Goal: Transaction & Acquisition: Purchase product/service

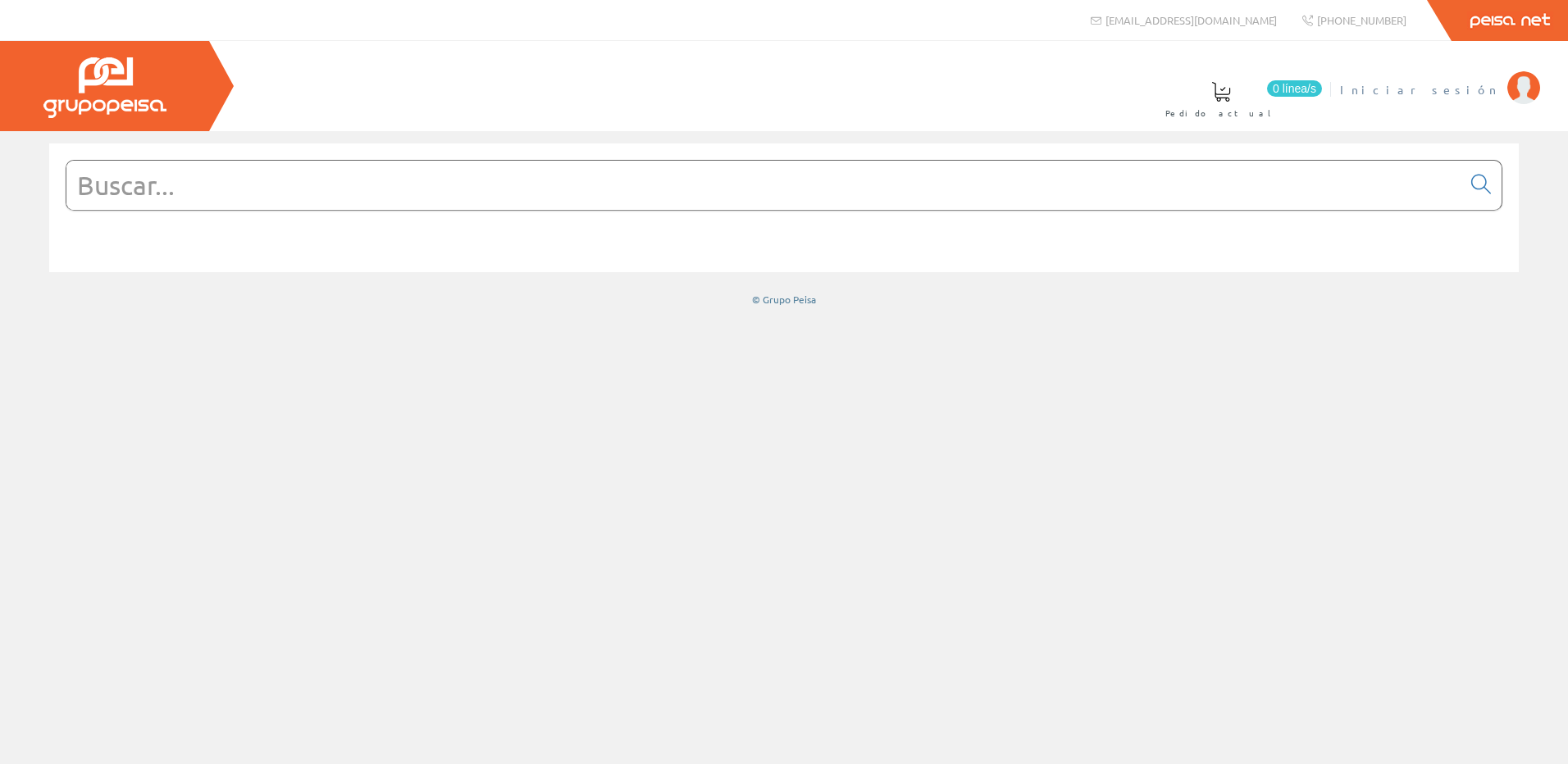
click at [1454, 90] on span "Iniciar sesión" at bounding box center [1420, 90] width 159 height 17
click at [373, 186] on input "text" at bounding box center [763, 185] width 1395 height 49
paste input "RPQ0995"
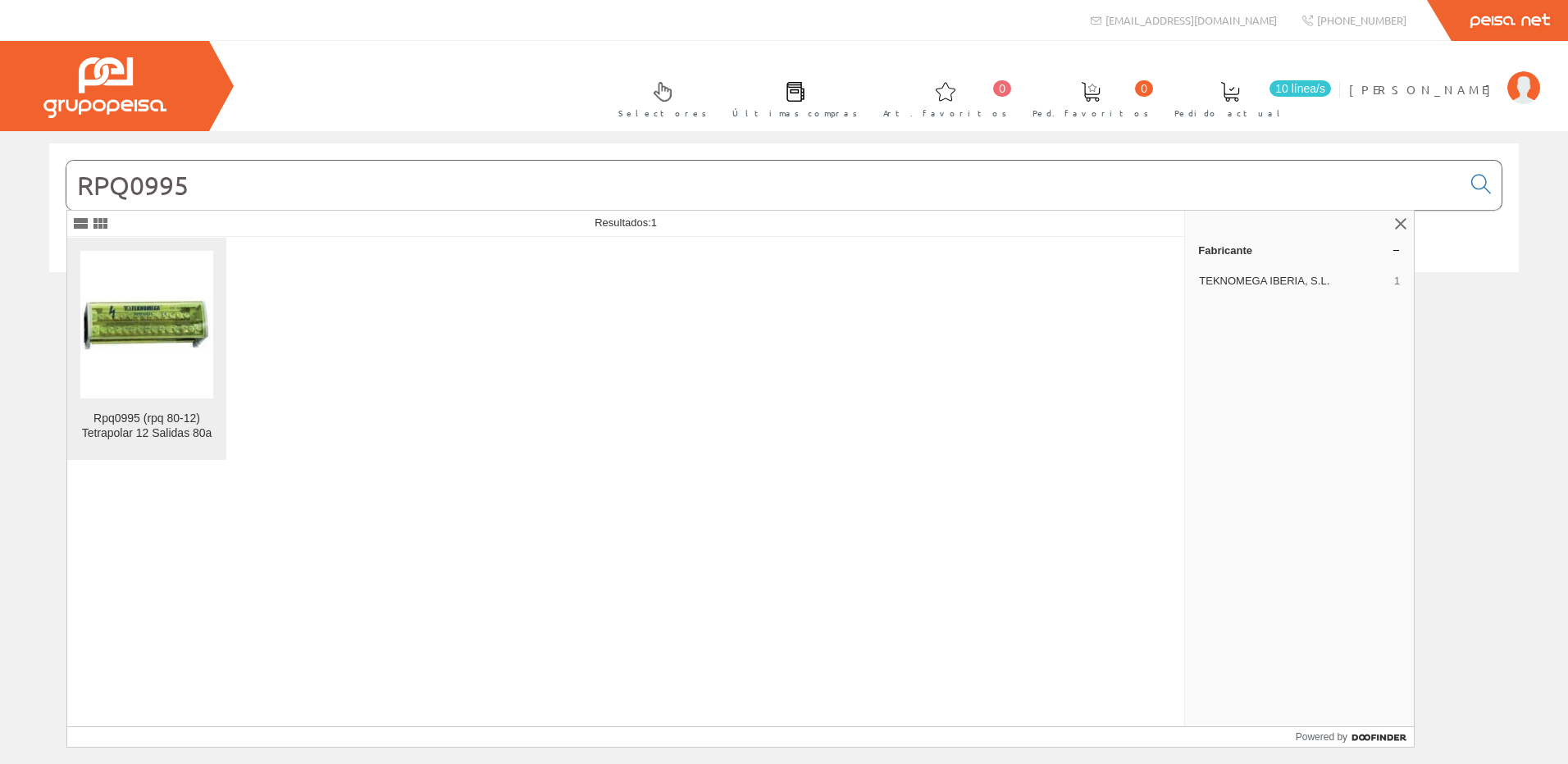
type input "RPQ0995"
click at [166, 320] on img at bounding box center [147, 325] width 133 height 56
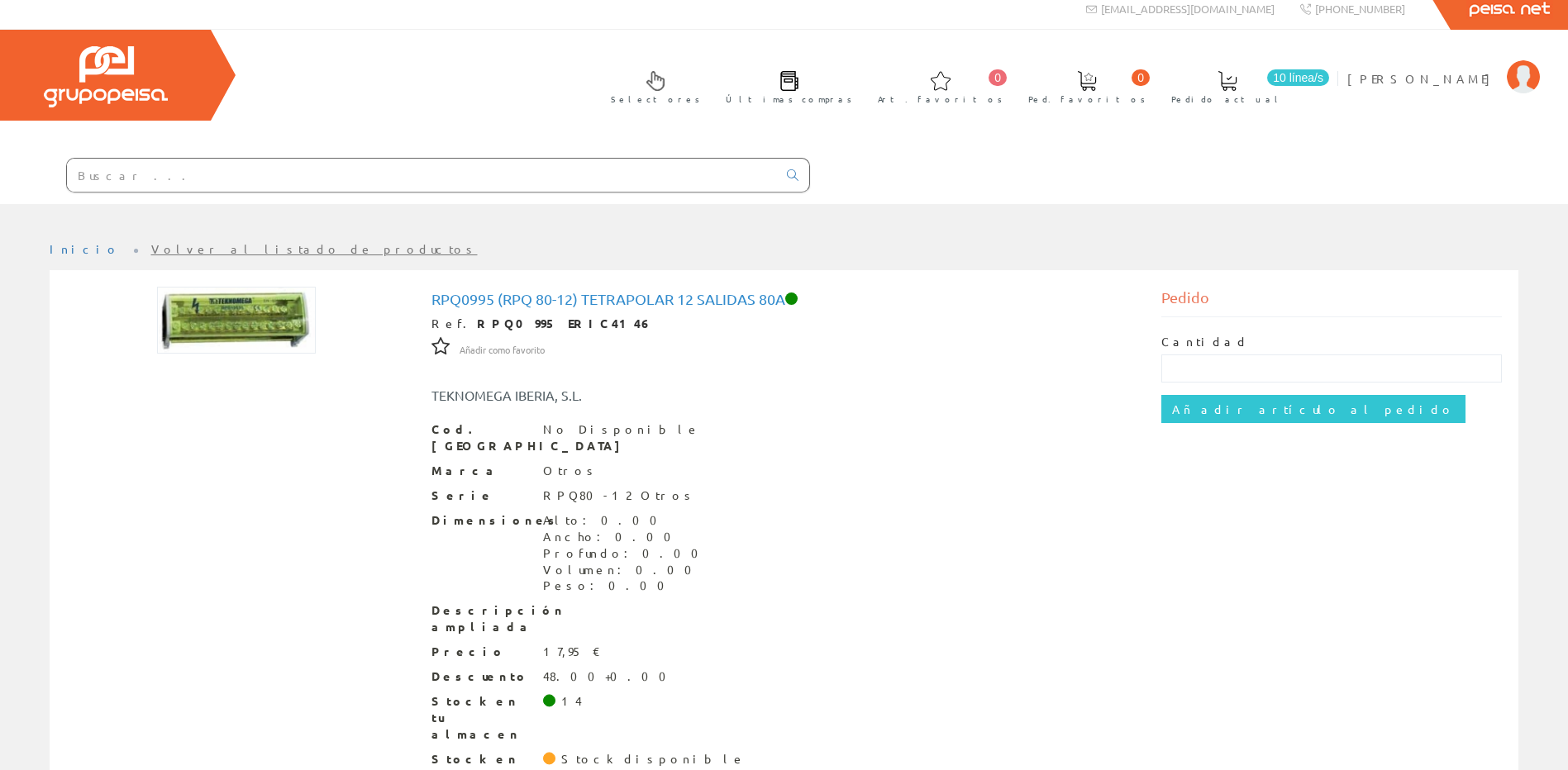
scroll to position [47, 0]
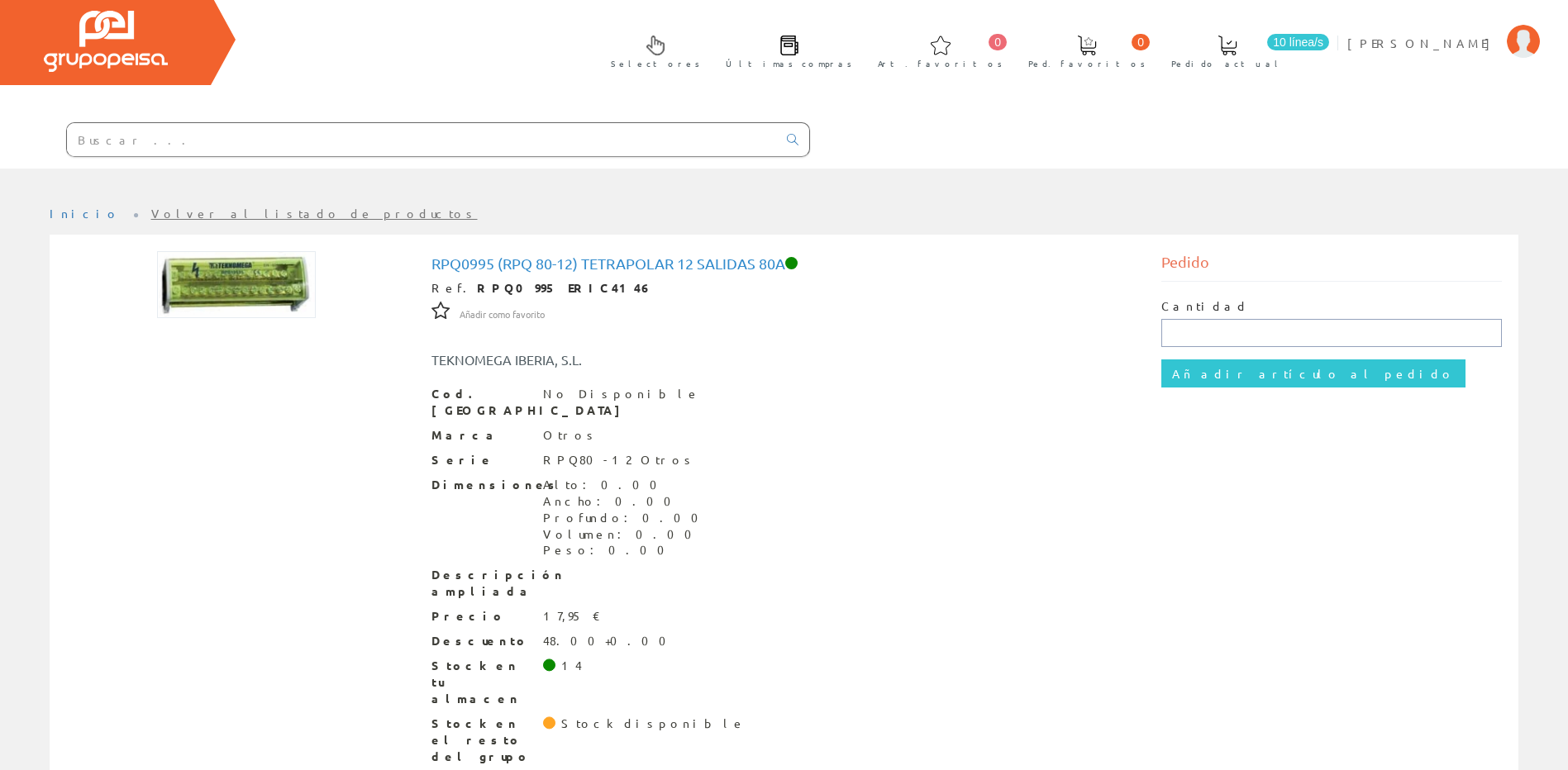
click at [1182, 330] on input "text" at bounding box center [1332, 333] width 341 height 28
click at [998, 389] on div "Cod. [PERSON_NAME] No Disponible" at bounding box center [784, 401] width 705 height 33
